Goal: Navigation & Orientation: Find specific page/section

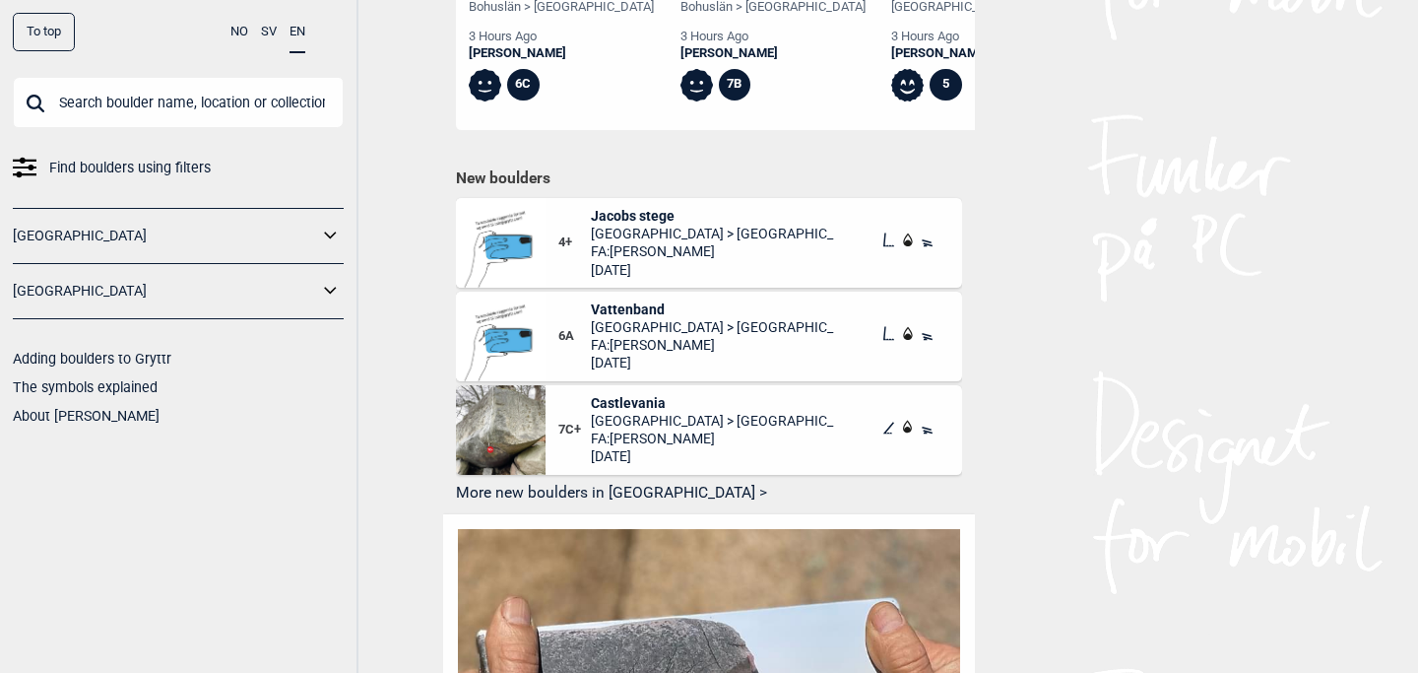
scroll to position [1038, 0]
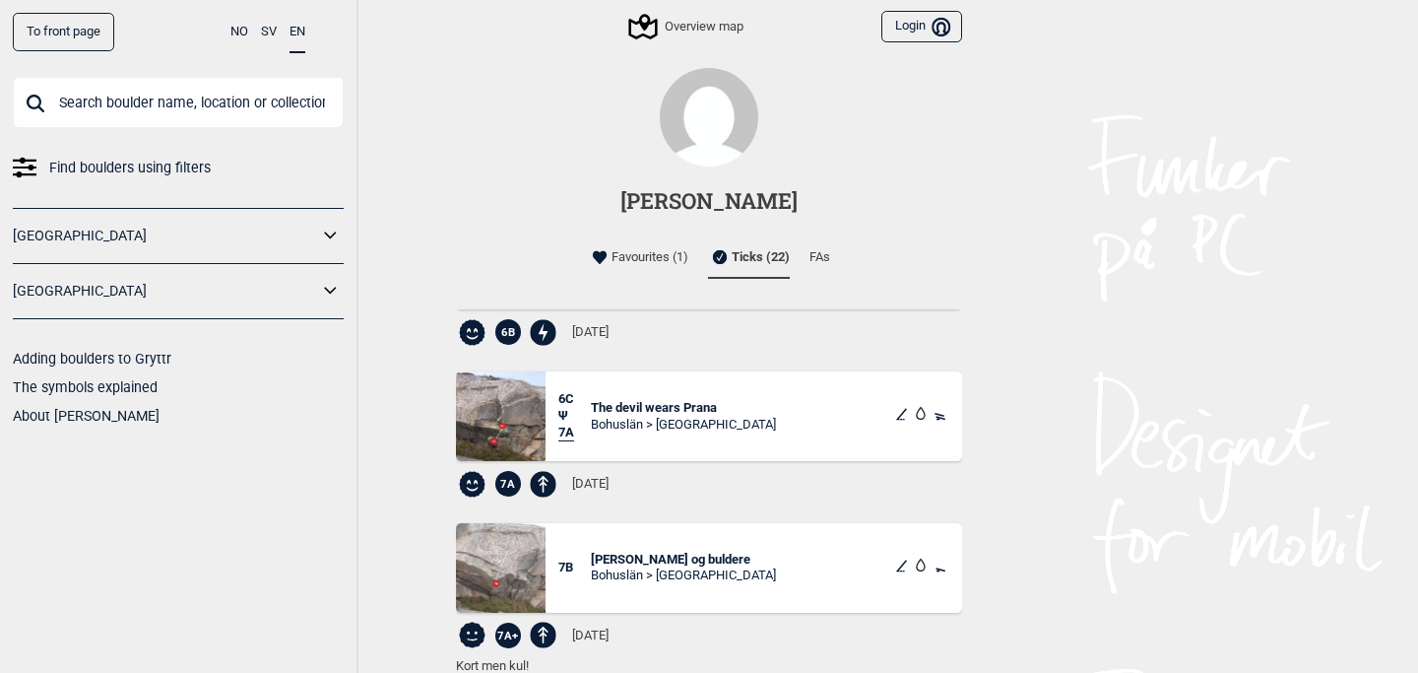
scroll to position [1084, 0]
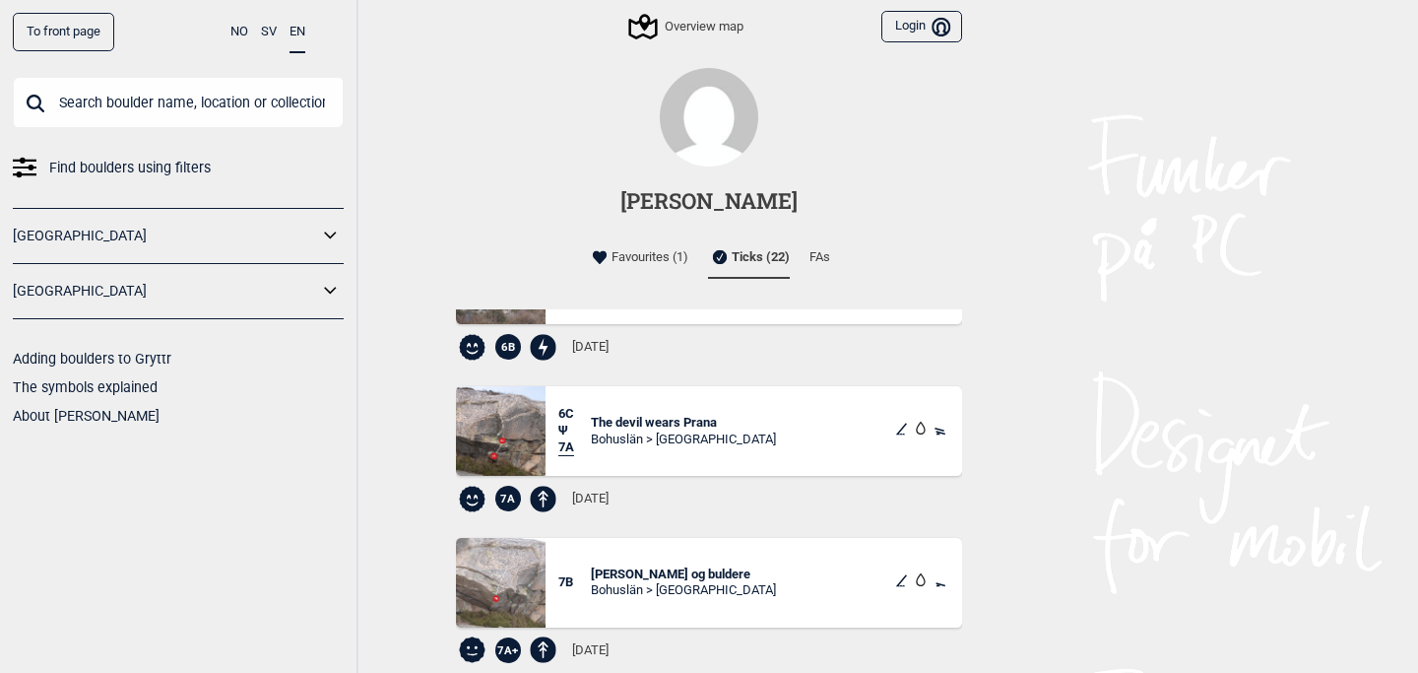
click at [645, 431] on div "Bohuslän > [GEOGRAPHIC_DATA]" at bounding box center [683, 439] width 185 height 17
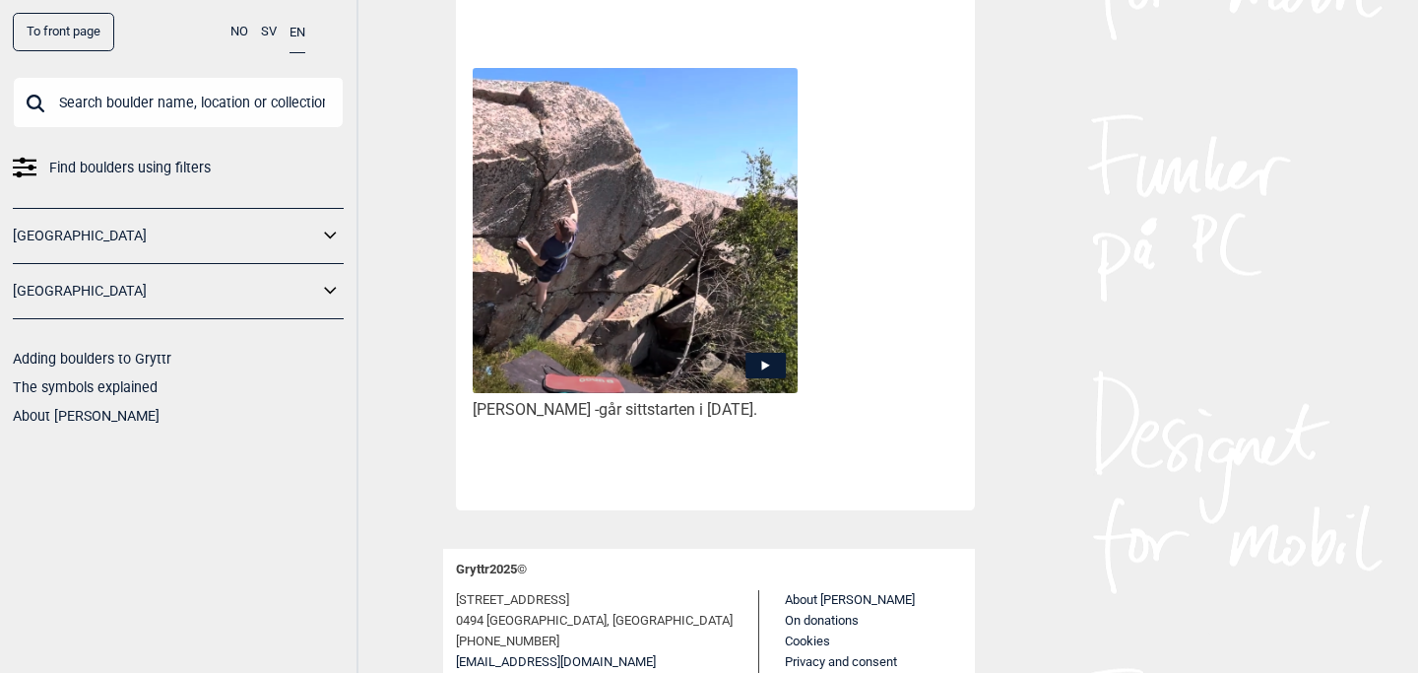
scroll to position [1133, 0]
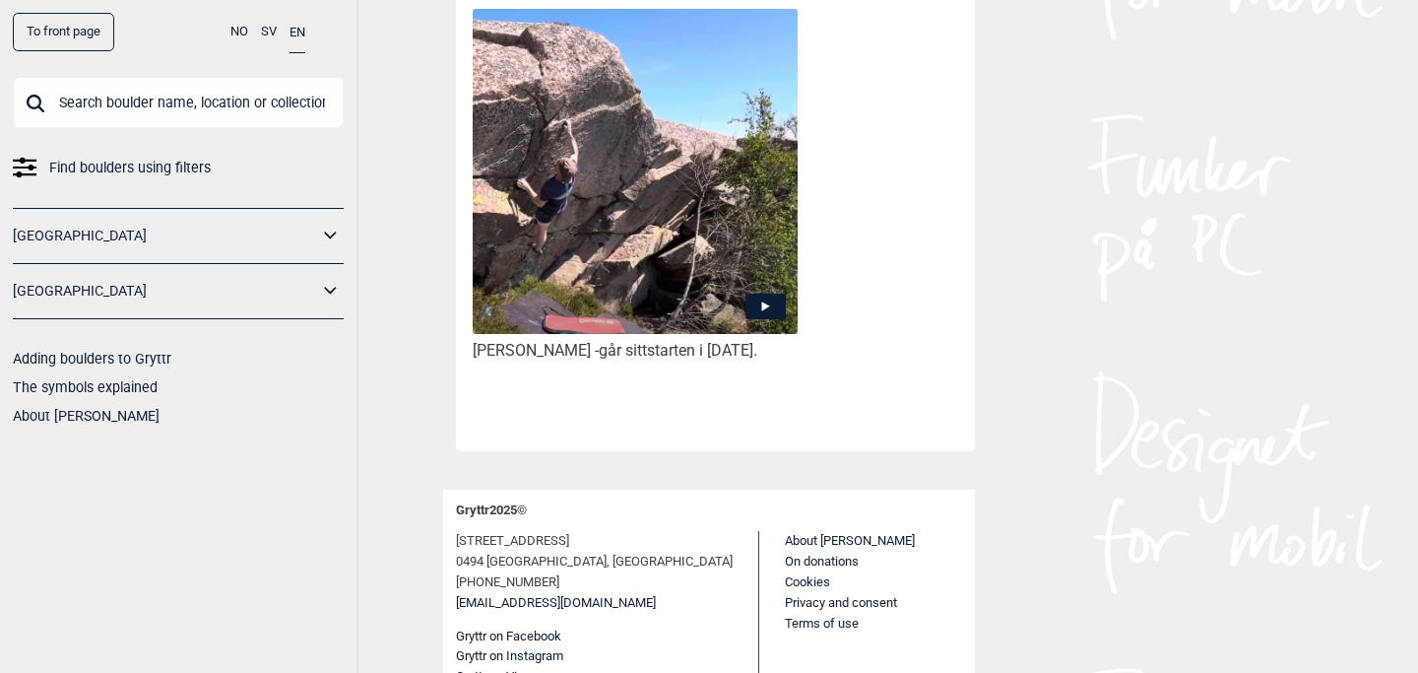
click at [771, 302] on icon at bounding box center [766, 307] width 40 height 26
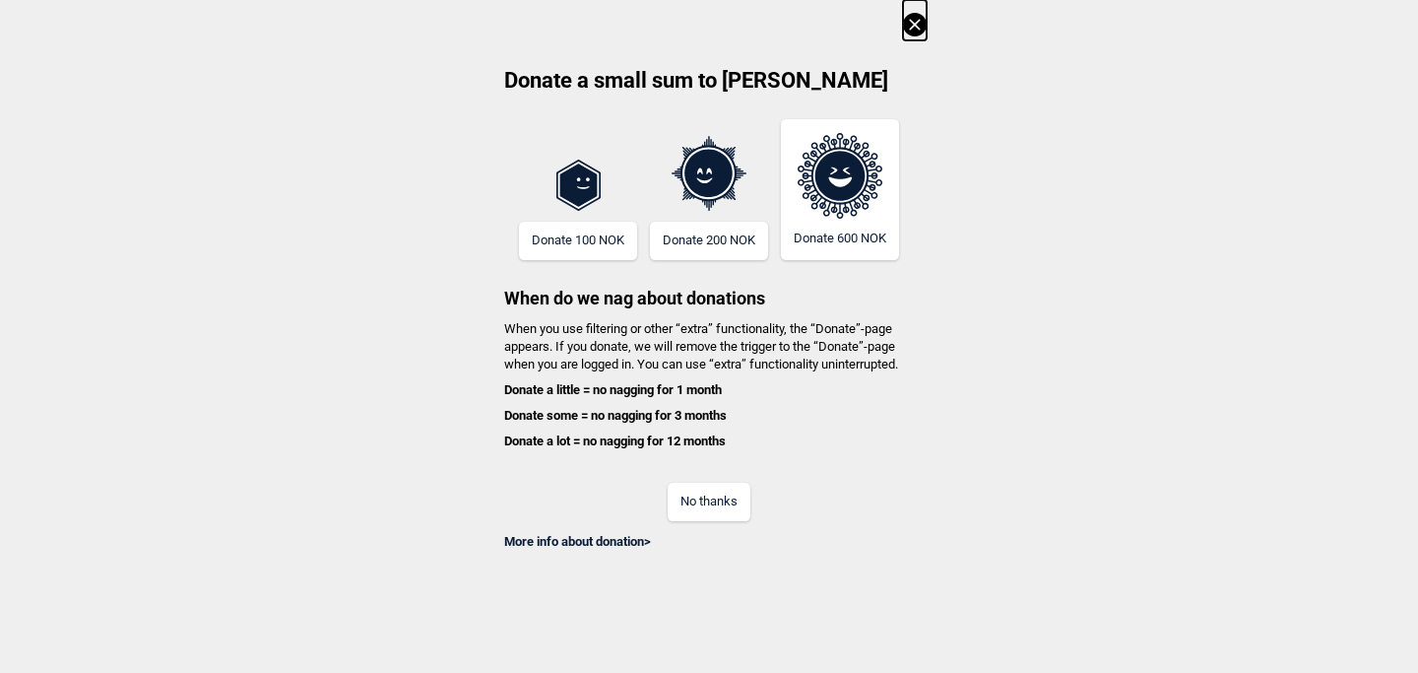
click at [918, 30] on icon at bounding box center [915, 25] width 24 height 24
